Goal: Task Accomplishment & Management: Use online tool/utility

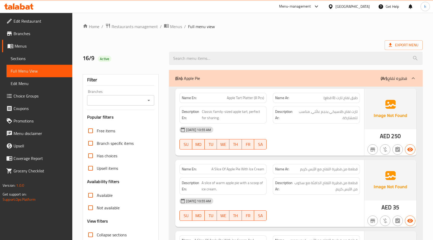
click at [358, 98] on div "Name Ar: طبق تفاح تارت (8 قطع)" at bounding box center [316, 98] width 87 height 10
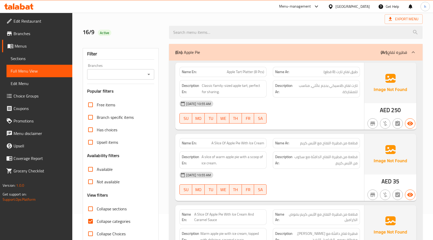
click at [287, 75] on strong "Name Ar:" at bounding box center [282, 71] width 14 height 5
click at [259, 72] on span "Apple Tart Platter (8 Pcs)" at bounding box center [245, 71] width 37 height 5
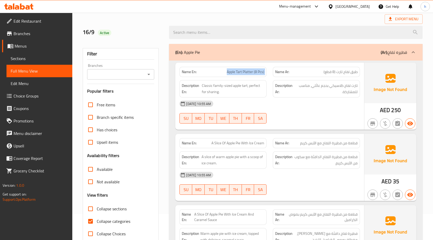
click at [259, 72] on span "Apple Tart Platter (8 Pcs)" at bounding box center [245, 71] width 37 height 5
click at [248, 86] on span "Classic family-sized apple tart, perfect for sharing." at bounding box center [233, 89] width 62 height 13
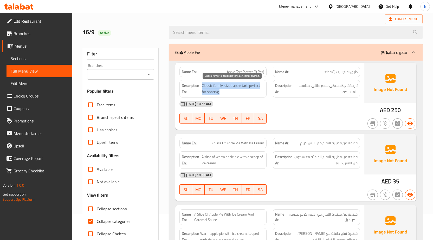
click at [248, 86] on span "Classic family-sized apple tart, perfect for sharing." at bounding box center [233, 89] width 62 height 13
click at [206, 84] on span "Classic family-sized apple tart, perfect for sharing." at bounding box center [233, 89] width 62 height 13
click at [226, 85] on span "Classic family-sized apple tart, perfect for sharing." at bounding box center [233, 89] width 62 height 13
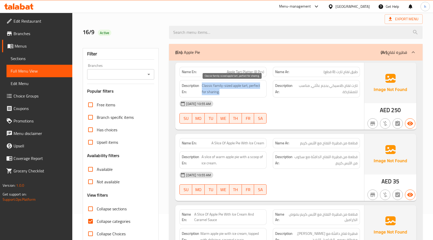
click at [226, 85] on span "Classic family-sized apple tart, perfect for sharing." at bounding box center [233, 89] width 62 height 13
click at [255, 87] on span "Classic family-sized apple tart, perfect for sharing." at bounding box center [233, 89] width 62 height 13
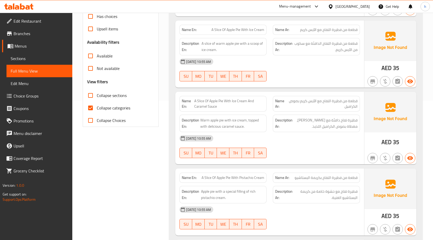
scroll to position [130, 0]
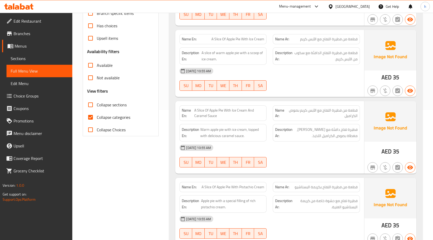
click at [88, 115] on input "Collapse categories" at bounding box center [90, 117] width 12 height 12
checkbox input "false"
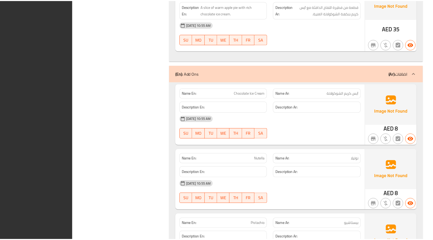
scroll to position [937, 0]
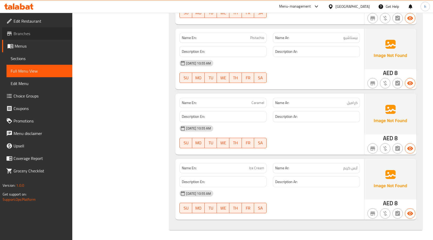
click at [45, 35] on span "Branches" at bounding box center [41, 33] width 55 height 6
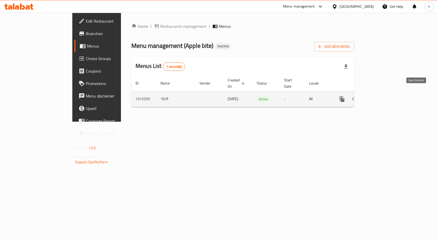
click at [383, 96] on icon "enhanced table" at bounding box center [380, 99] width 6 height 6
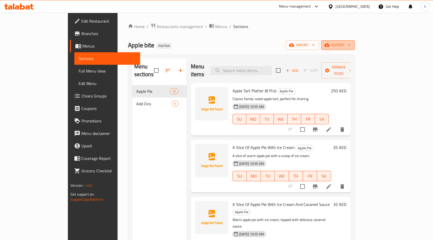
click at [330, 43] on icon "button" at bounding box center [327, 44] width 5 height 5
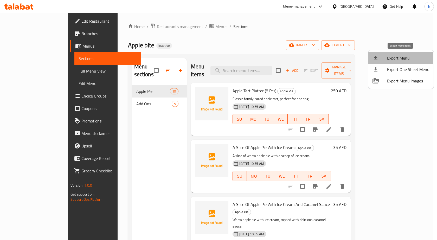
click at [390, 57] on span "Export Menu" at bounding box center [408, 58] width 42 height 6
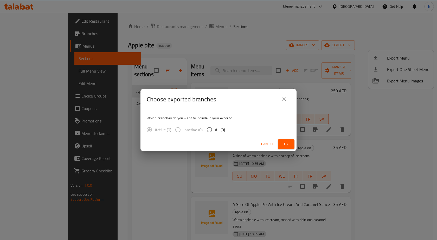
click at [210, 129] on input "All (0)" at bounding box center [209, 129] width 11 height 11
radio input "true"
click at [291, 141] on button "Ok" at bounding box center [286, 145] width 17 height 10
click at [283, 142] on span "Ok" at bounding box center [286, 144] width 8 height 7
click at [286, 98] on icon "close" at bounding box center [284, 99] width 6 height 6
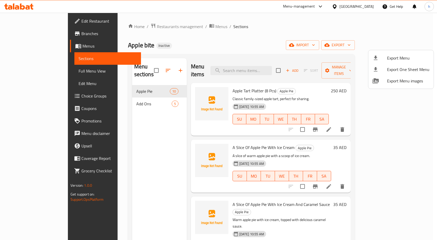
click at [40, 73] on div at bounding box center [218, 120] width 437 height 240
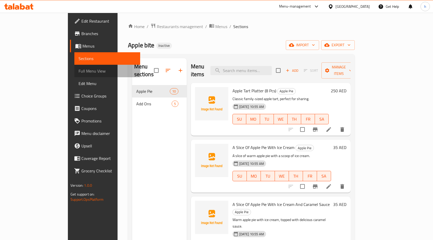
click at [79, 72] on span "Full Menu View" at bounding box center [108, 71] width 58 height 6
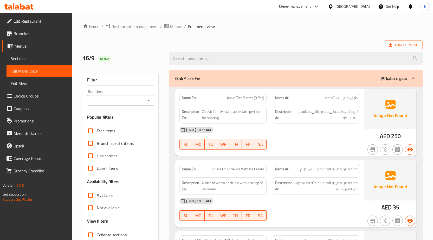
click at [373, 48] on div "16/9 Active" at bounding box center [253, 58] width 346 height 23
click at [389, 44] on icon at bounding box center [390, 44] width 5 height 5
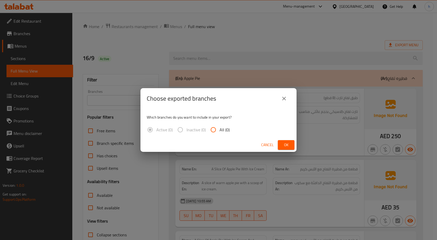
click at [288, 97] on button "close" at bounding box center [284, 98] width 12 height 12
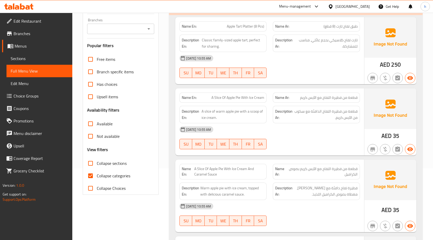
scroll to position [78, 0]
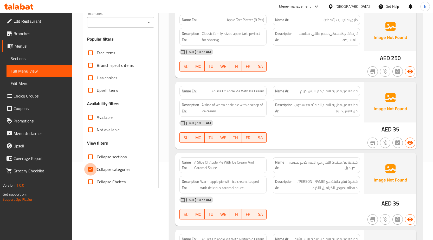
click at [88, 166] on input "Collapse categories" at bounding box center [90, 169] width 12 height 12
checkbox input "false"
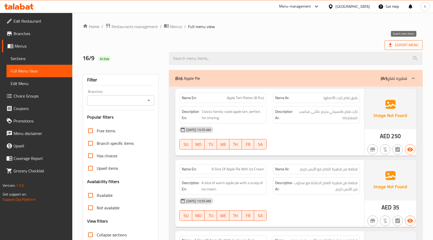
click at [400, 41] on span "Export Menu" at bounding box center [404, 45] width 38 height 10
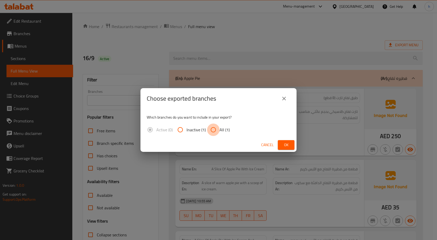
click at [218, 129] on input "All (1)" at bounding box center [213, 130] width 12 height 12
radio input "true"
click at [281, 145] on button "Ok" at bounding box center [286, 145] width 17 height 10
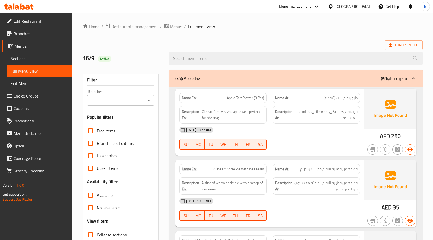
click at [278, 50] on div at bounding box center [296, 59] width 260 height 20
click at [142, 24] on span "Restaurants management" at bounding box center [135, 26] width 46 height 6
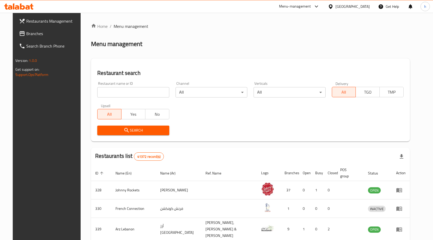
click at [26, 37] on span "Branches" at bounding box center [53, 33] width 55 height 6
